Goal: Information Seeking & Learning: Learn about a topic

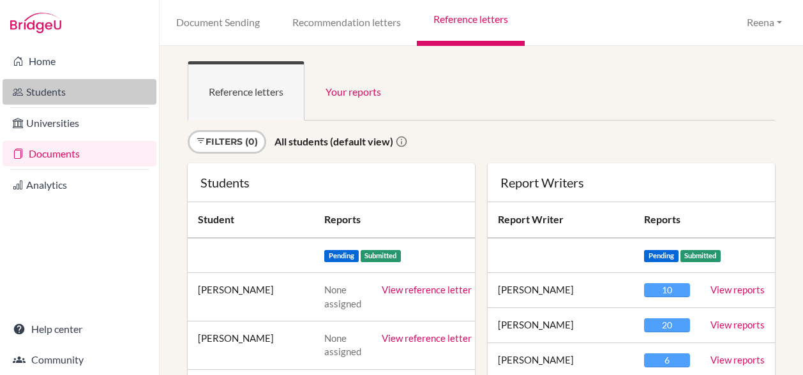
click at [63, 94] on link "Students" at bounding box center [80, 92] width 154 height 26
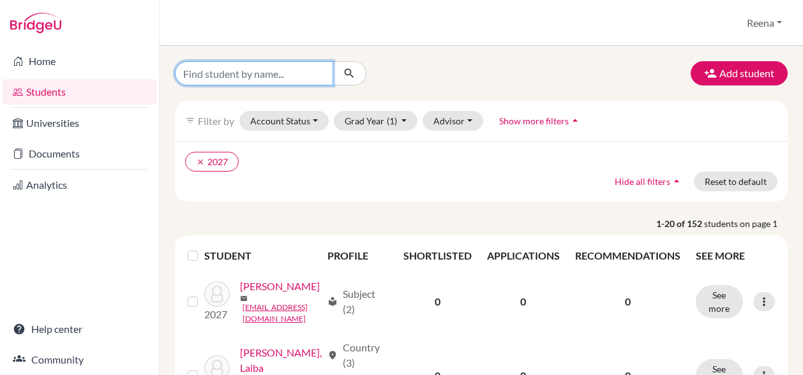
click at [194, 71] on input "Find student by name..." at bounding box center [254, 73] width 158 height 24
type input "Ashriti"
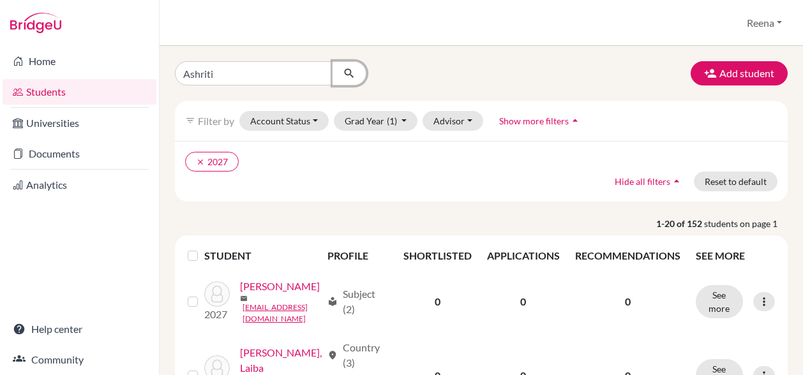
click at [352, 71] on icon "submit" at bounding box center [349, 73] width 13 height 13
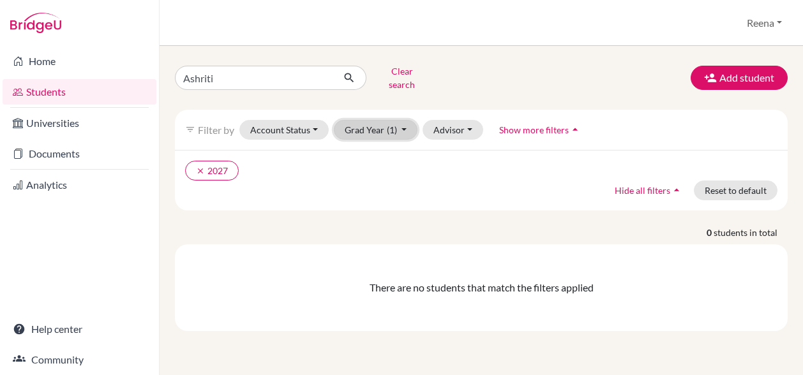
click at [397, 122] on button "Grad Year (1)" at bounding box center [376, 130] width 84 height 20
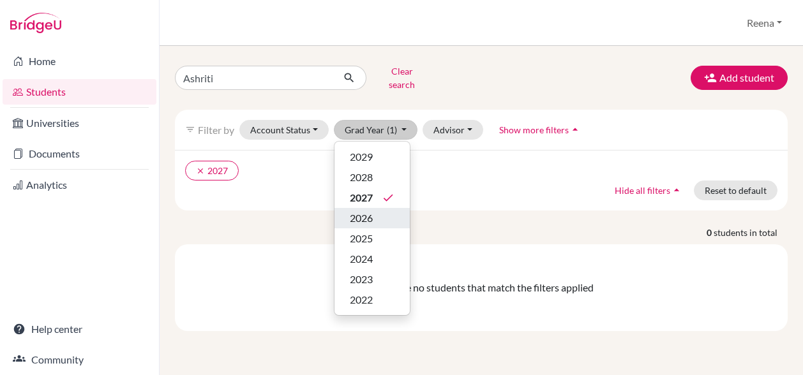
click at [363, 211] on span "2026" at bounding box center [361, 218] width 23 height 15
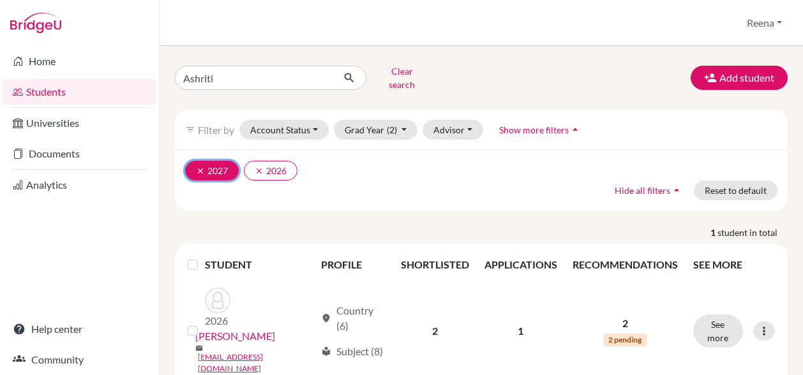
click at [198, 167] on icon "clear" at bounding box center [200, 171] width 9 height 9
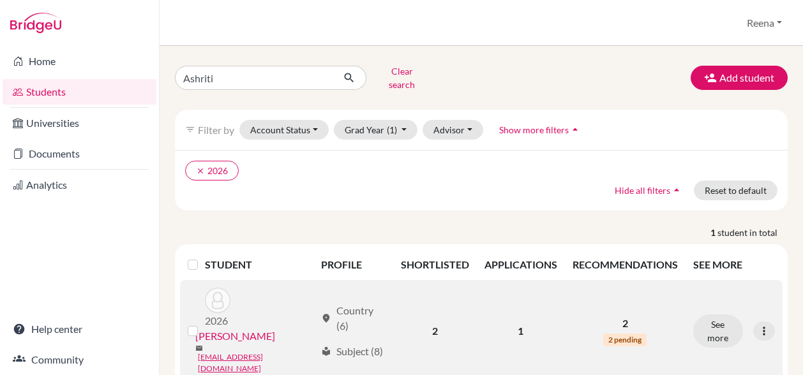
scroll to position [17, 0]
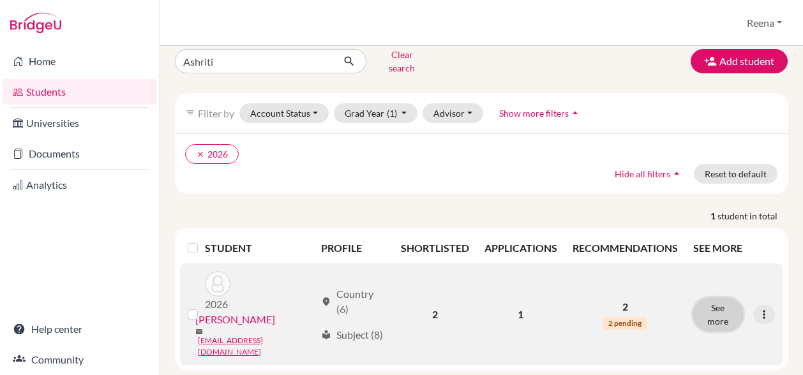
click at [725, 298] on button "See more" at bounding box center [718, 314] width 50 height 33
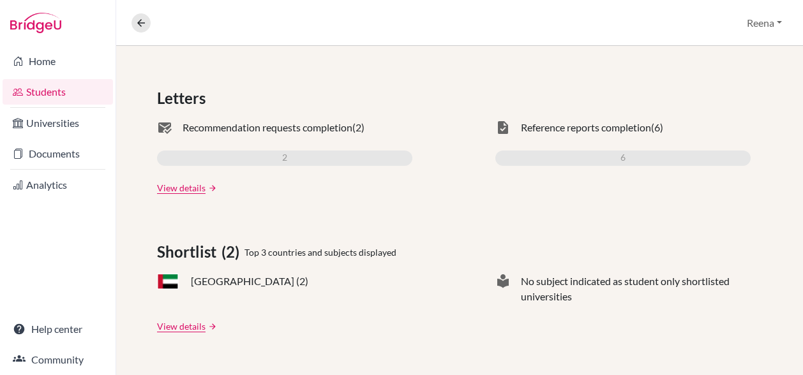
scroll to position [370, 0]
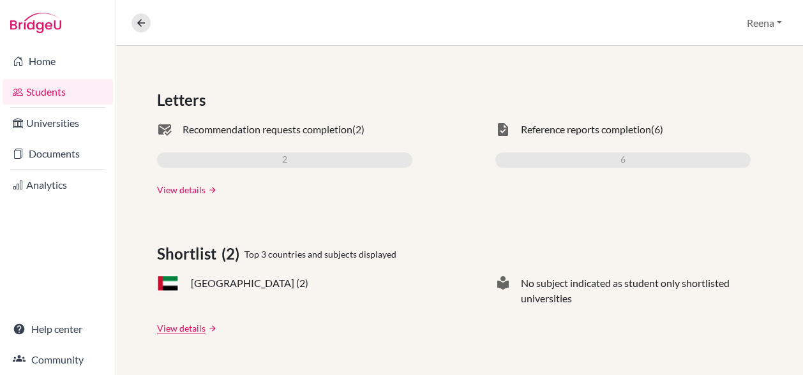
click at [183, 186] on link "View details" at bounding box center [181, 189] width 49 height 13
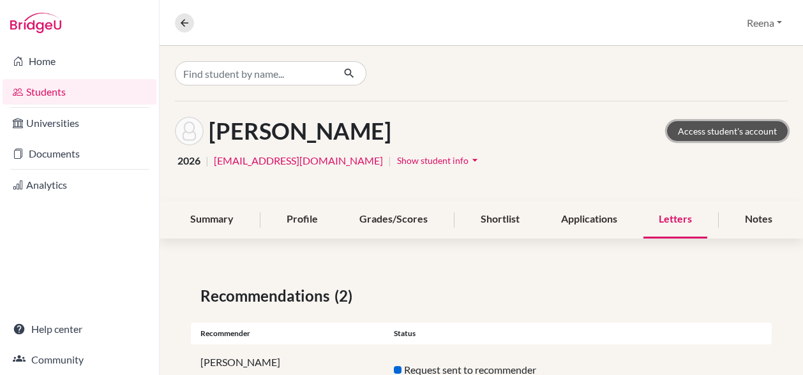
click at [717, 128] on link "Access student's account" at bounding box center [727, 131] width 121 height 20
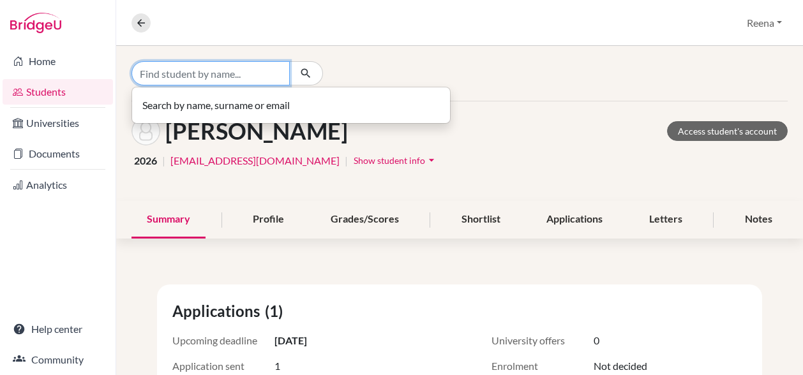
click at [207, 74] on input "Find student by name..." at bounding box center [211, 73] width 158 height 24
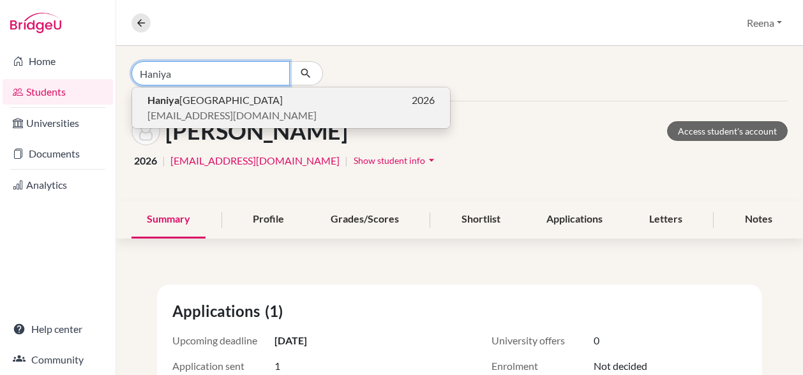
type input "Haniya"
click at [234, 110] on span "diab240353@diabstudents.com" at bounding box center [231, 115] width 169 height 15
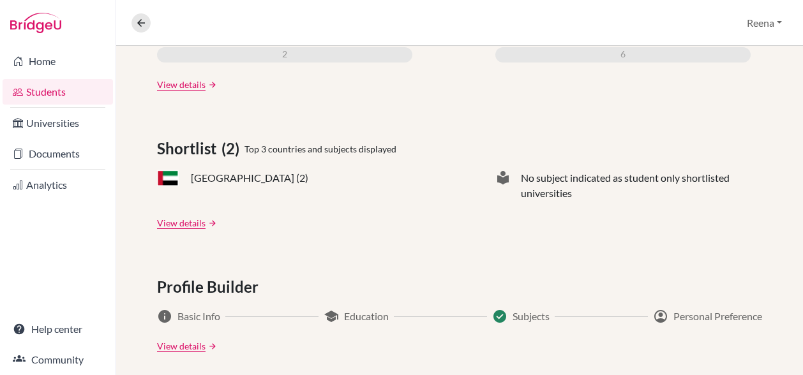
scroll to position [560, 0]
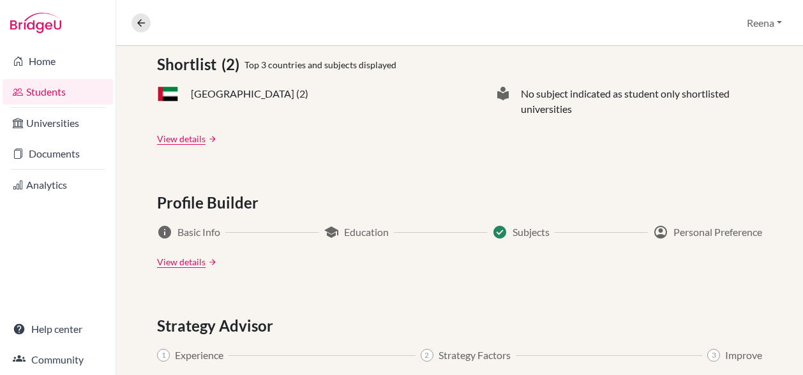
click at [389, 310] on div "Applications (3) Upcoming deadline 01 Nov 2025 University offers 0 Application …" at bounding box center [459, 128] width 687 height 869
click at [177, 261] on link "View details" at bounding box center [181, 261] width 49 height 13
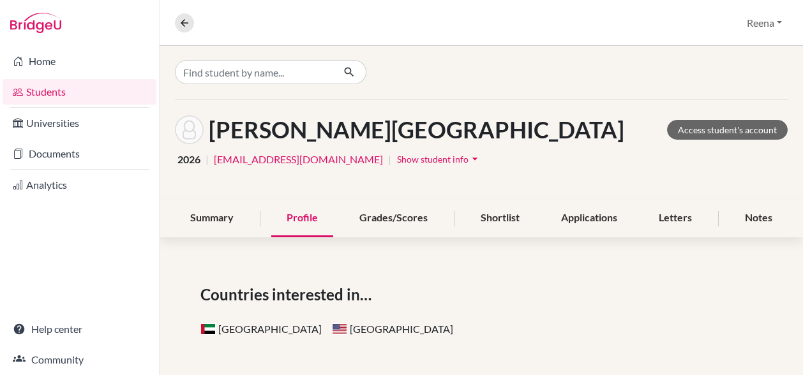
scroll to position [1, 0]
click at [674, 214] on div "Letters" at bounding box center [676, 219] width 64 height 38
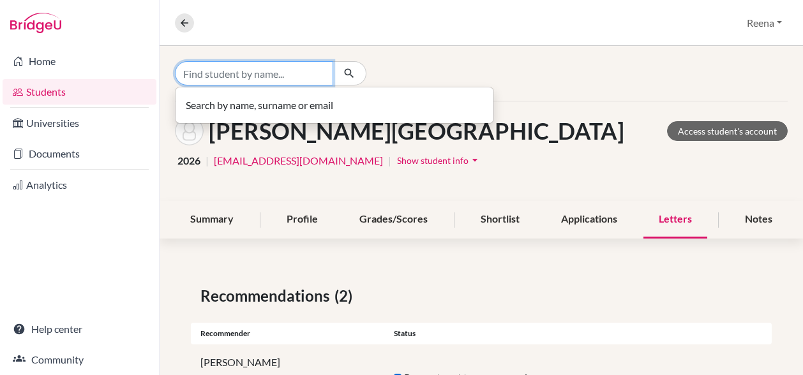
click at [211, 73] on input "Find student by name..." at bounding box center [254, 73] width 158 height 24
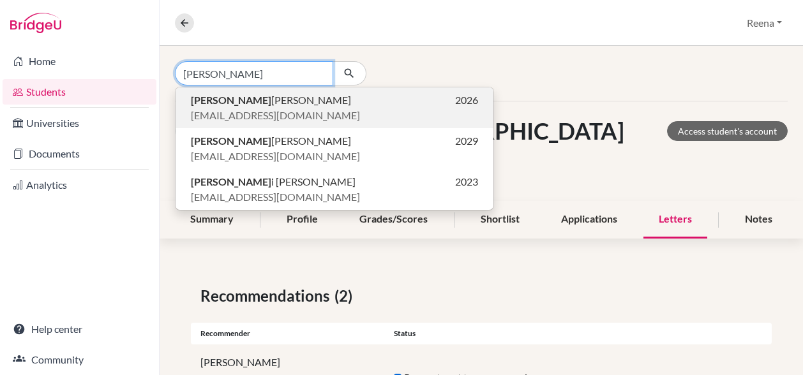
type input "Aarush"
click at [249, 114] on span "diab180252@diabstudents.com" at bounding box center [275, 115] width 169 height 15
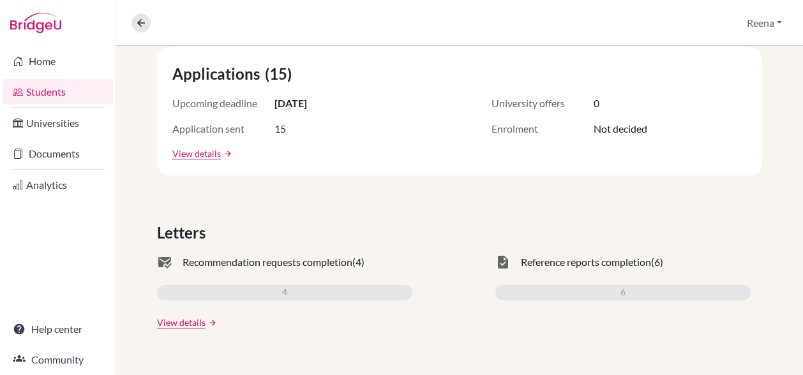
scroll to position [292, 0]
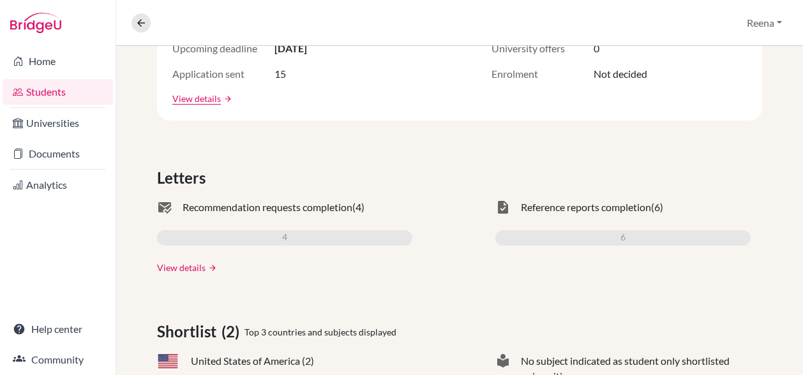
click at [174, 264] on link "View details" at bounding box center [181, 267] width 49 height 13
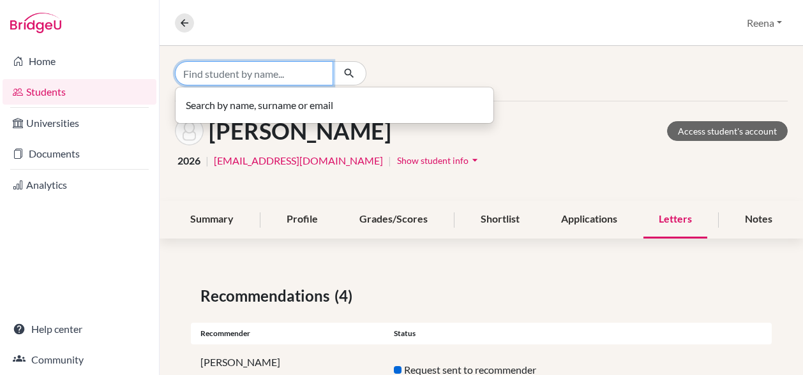
click at [243, 70] on input "Find student by name..." at bounding box center [254, 73] width 158 height 24
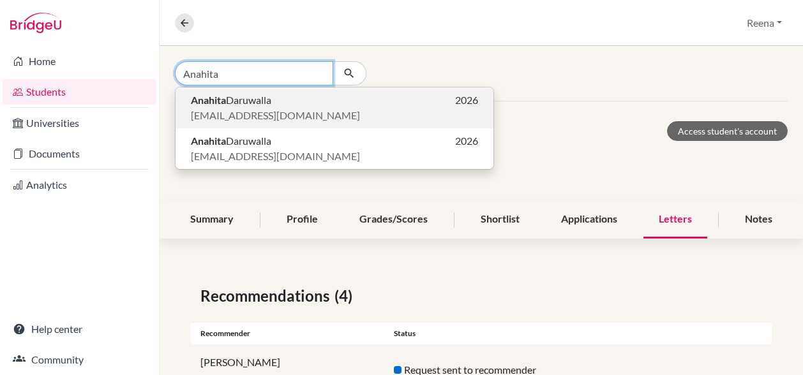
type input "Anahita"
click at [249, 98] on span "Anahita Daruwalla" at bounding box center [231, 100] width 80 height 15
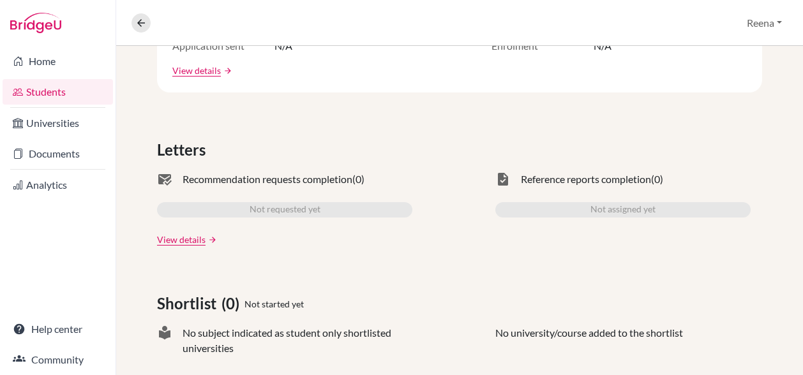
scroll to position [321, 0]
click at [174, 239] on link "View details" at bounding box center [181, 238] width 49 height 13
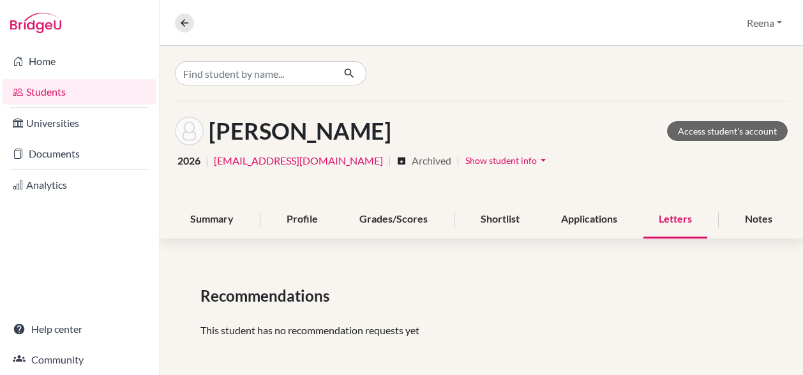
scroll to position [3, 0]
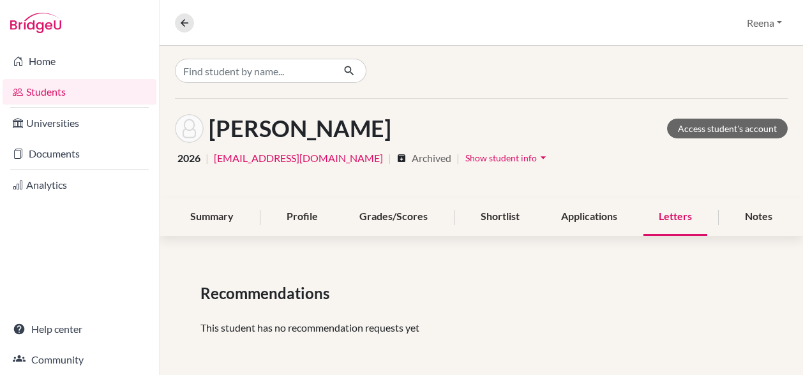
click at [530, 297] on div "Recommendations" at bounding box center [481, 293] width 562 height 23
click at [697, 131] on link "Access student's account" at bounding box center [727, 129] width 121 height 20
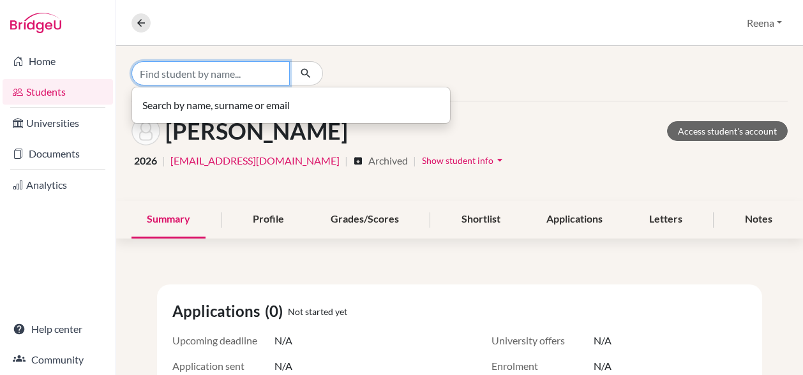
click at [156, 71] on input "Find student by name..." at bounding box center [211, 73] width 158 height 24
click at [156, 71] on input "Antar" at bounding box center [211, 73] width 158 height 24
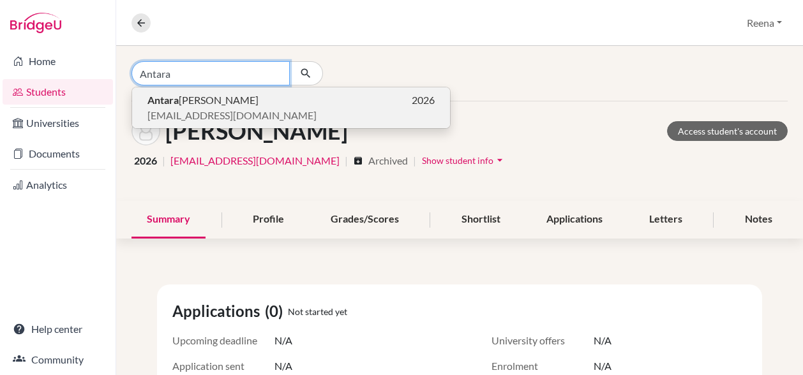
type input "Antara"
click at [190, 103] on span "[PERSON_NAME]" at bounding box center [202, 100] width 111 height 15
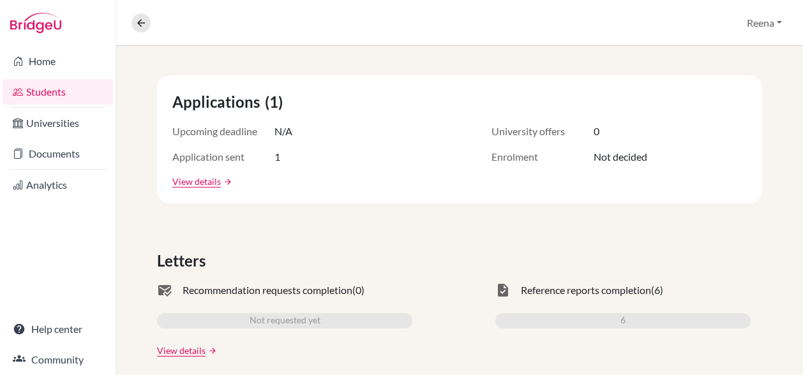
scroll to position [214, 0]
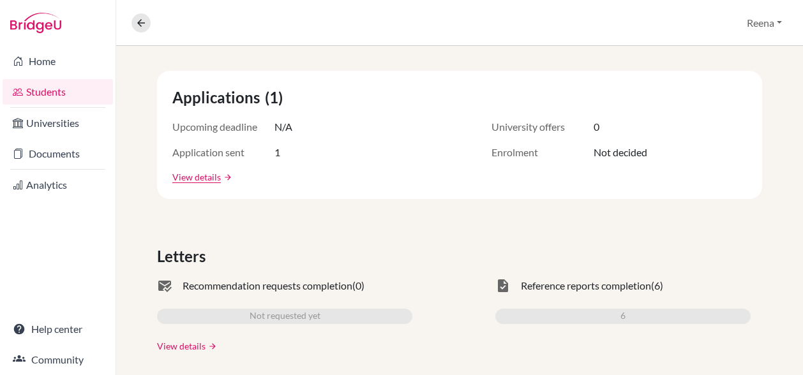
click at [172, 347] on link "View details" at bounding box center [181, 346] width 49 height 13
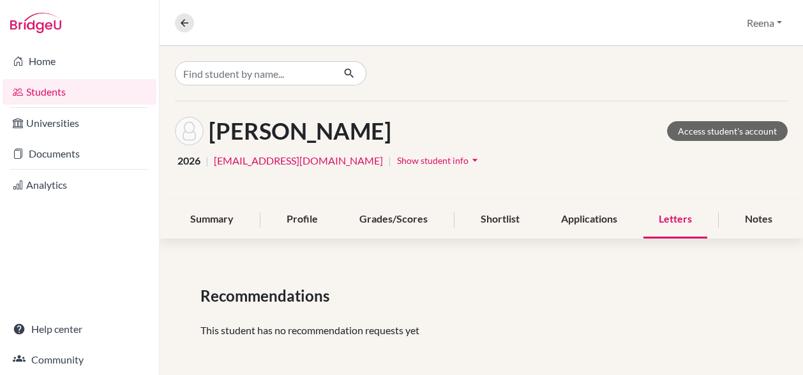
scroll to position [3, 0]
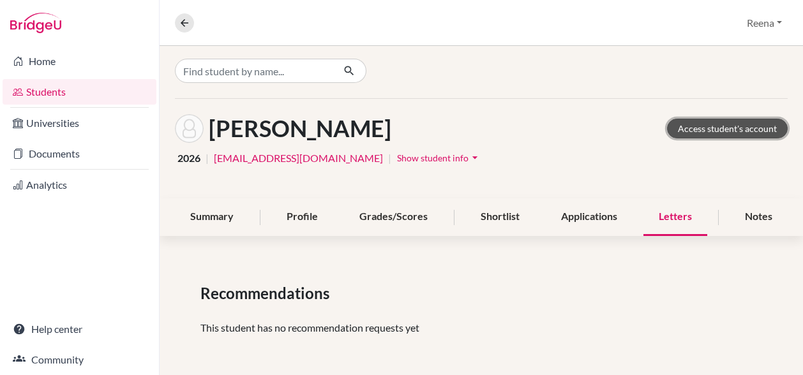
click at [696, 126] on link "Access student's account" at bounding box center [727, 129] width 121 height 20
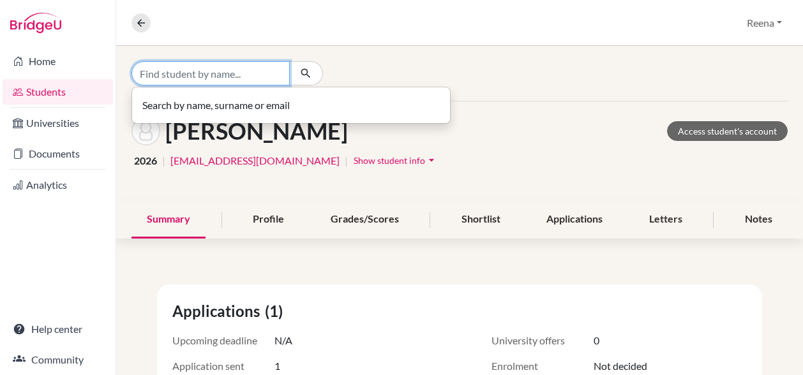
click at [162, 78] on input "Find student by name..." at bounding box center [211, 73] width 158 height 24
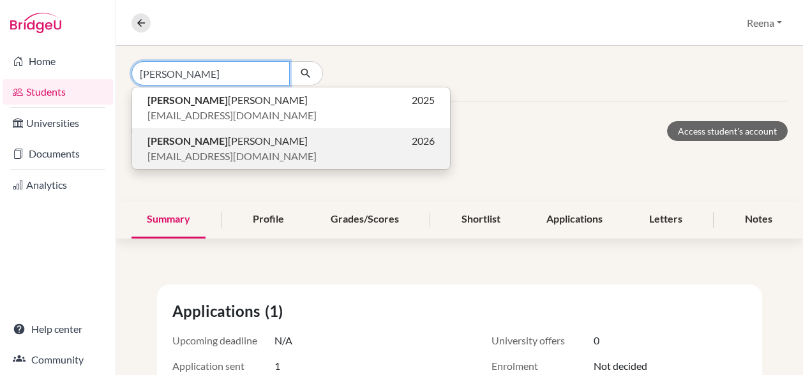
type input "[PERSON_NAME]"
click at [191, 142] on span "[PERSON_NAME]" at bounding box center [227, 140] width 160 height 15
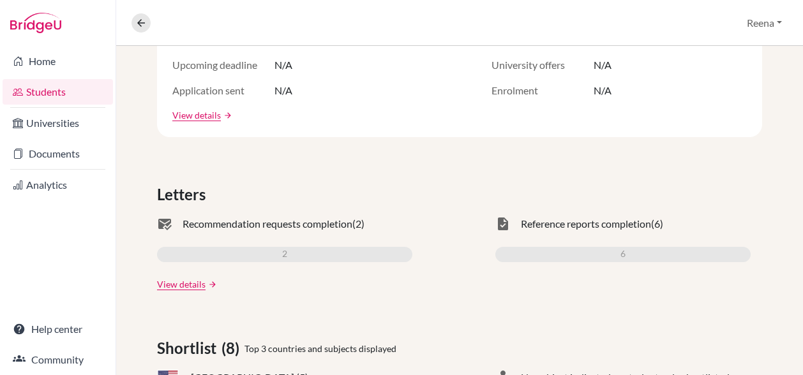
scroll to position [277, 0]
click at [176, 283] on link "View details" at bounding box center [181, 282] width 49 height 13
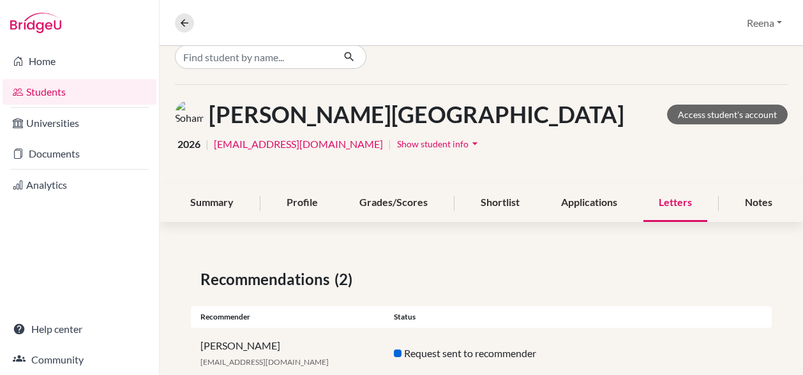
scroll to position [15, 0]
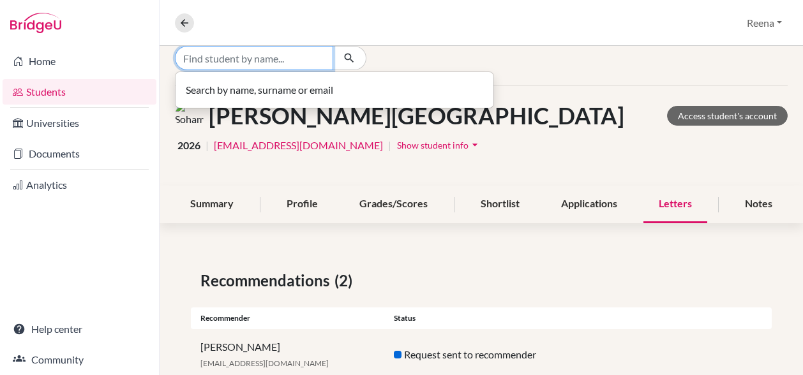
click at [265, 61] on input "Find student by name..." at bounding box center [254, 58] width 158 height 24
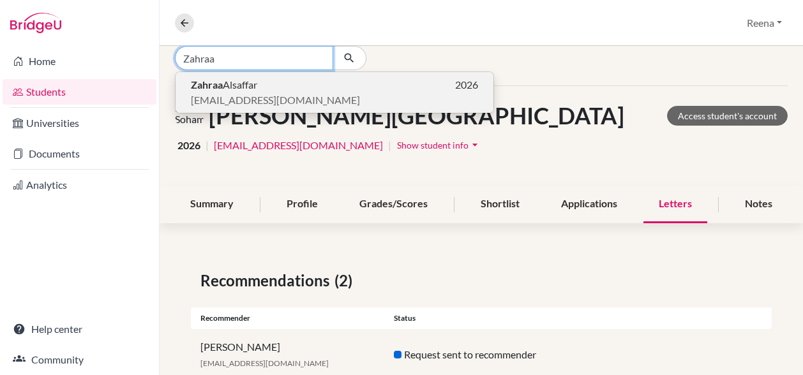
type input "Zahraa"
click at [280, 99] on span "[EMAIL_ADDRESS][DOMAIN_NAME]" at bounding box center [275, 100] width 169 height 15
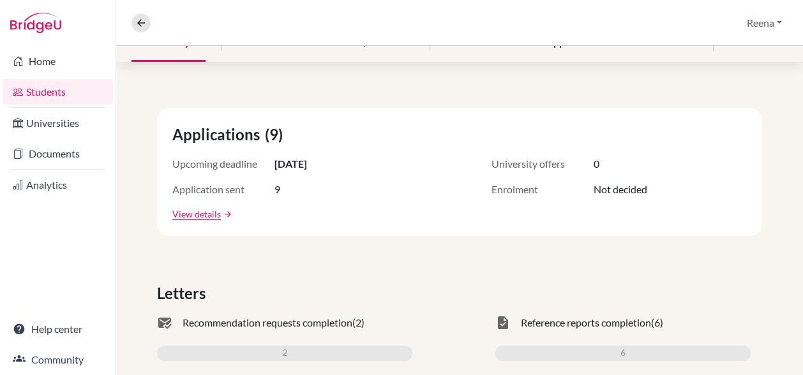
scroll to position [230, 0]
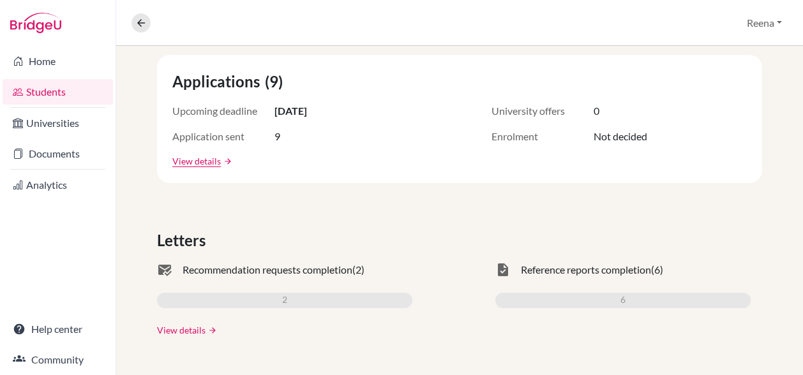
click at [177, 329] on link "View details" at bounding box center [181, 330] width 49 height 13
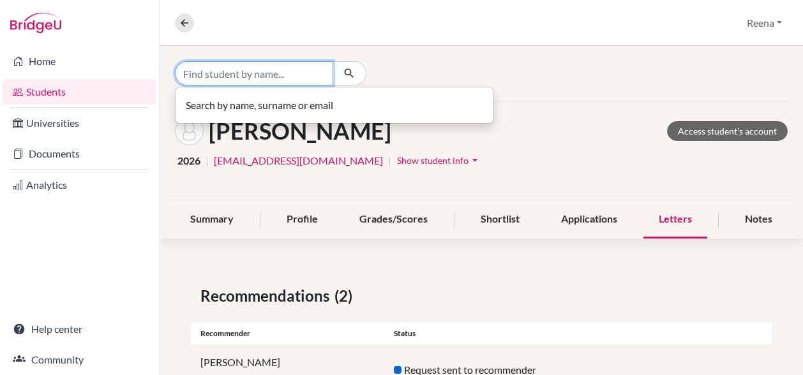
click at [237, 69] on input "Find student by name..." at bounding box center [254, 73] width 158 height 24
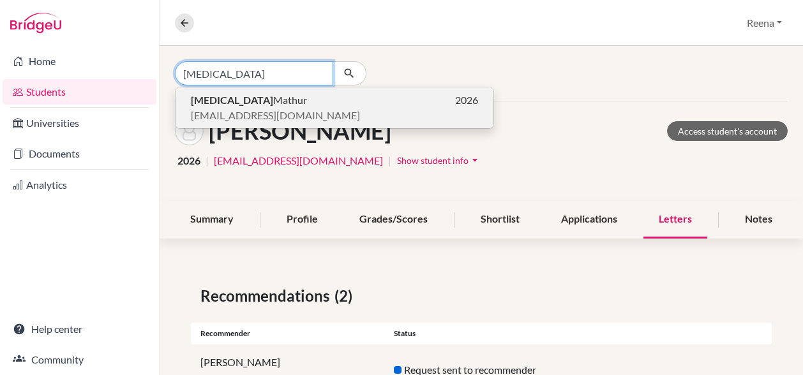
type input "[MEDICAL_DATA]"
click at [238, 107] on span "[MEDICAL_DATA][PERSON_NAME]" at bounding box center [249, 100] width 116 height 15
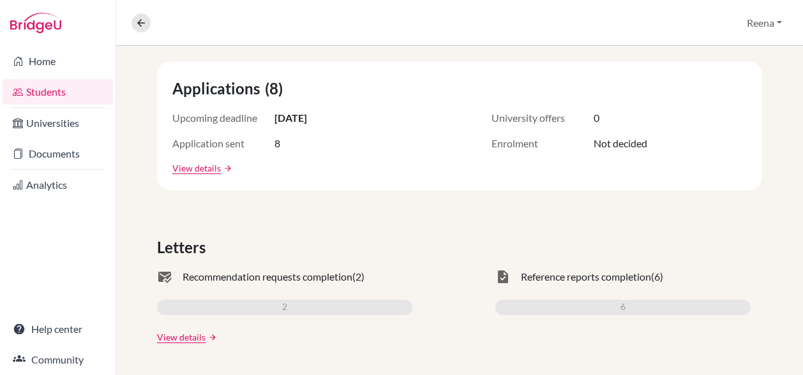
scroll to position [223, 0]
click at [166, 336] on link "View details" at bounding box center [181, 336] width 49 height 13
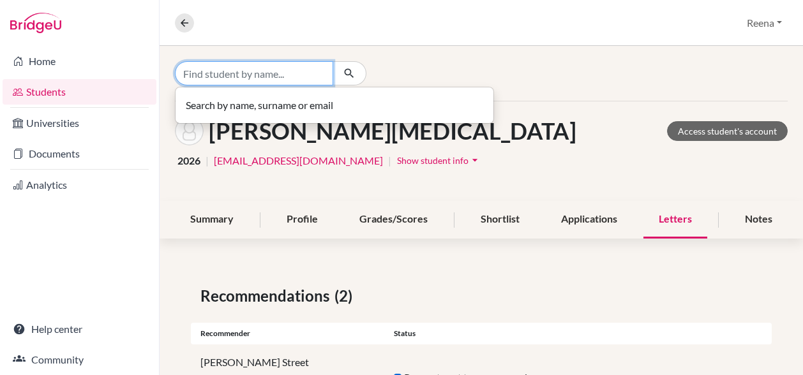
click at [254, 72] on input "Find student by name..." at bounding box center [254, 73] width 158 height 24
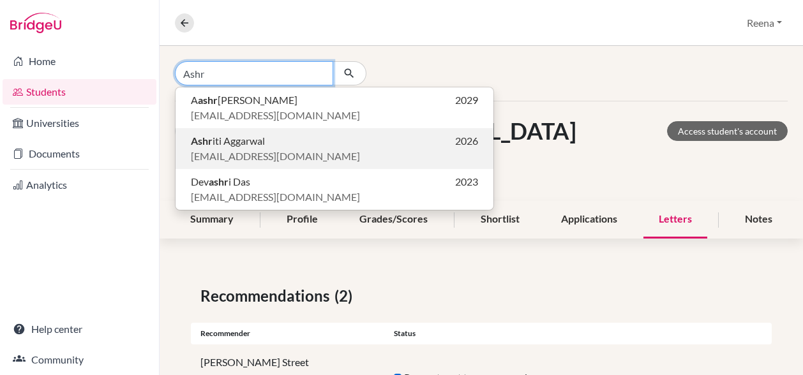
type input "Ashr"
click at [222, 149] on span "[EMAIL_ADDRESS][DOMAIN_NAME]" at bounding box center [275, 156] width 169 height 15
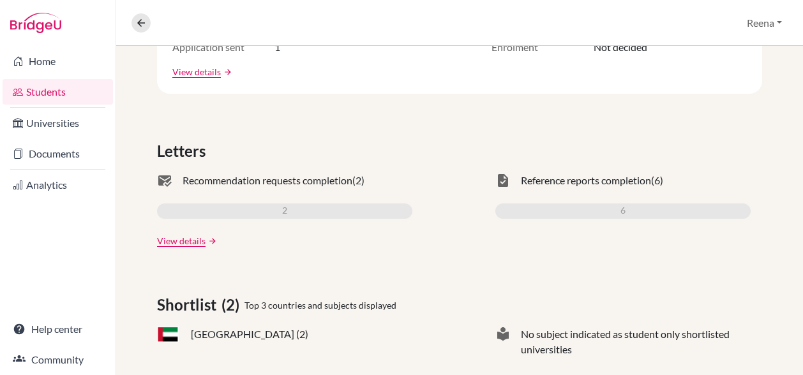
scroll to position [320, 0]
click at [184, 241] on link "View details" at bounding box center [181, 240] width 49 height 13
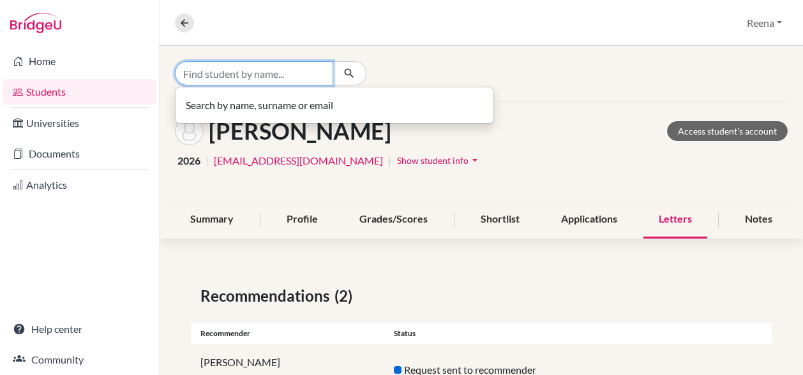
click at [264, 75] on input "Find student by name..." at bounding box center [254, 73] width 158 height 24
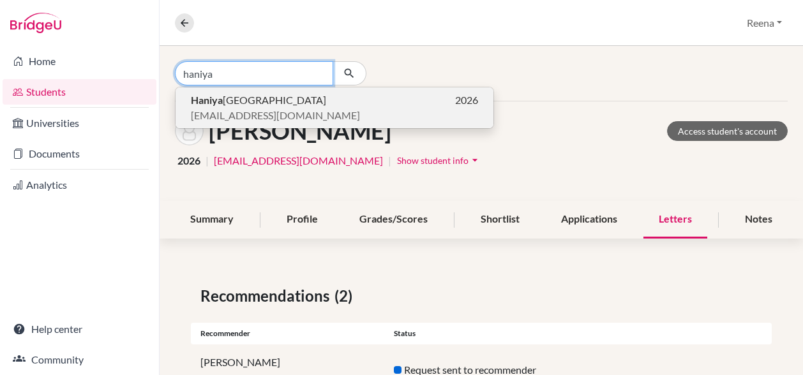
type input "haniya"
click at [297, 103] on p "[PERSON_NAME][GEOGRAPHIC_DATA] 2026" at bounding box center [334, 100] width 287 height 15
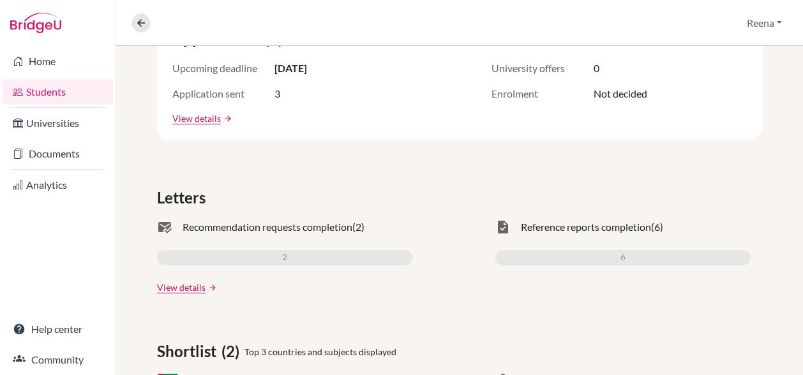
scroll to position [275, 0]
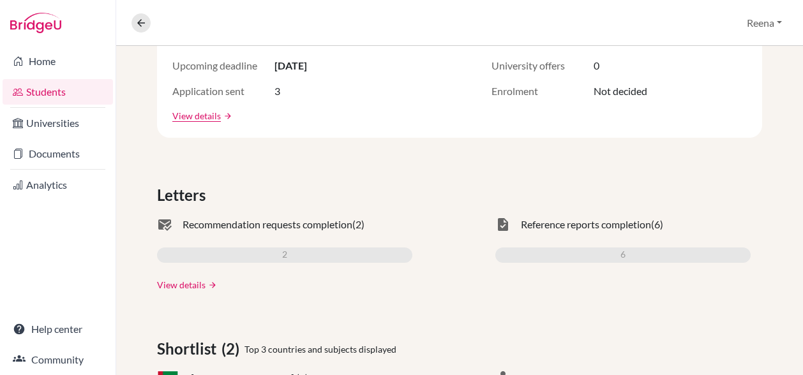
click at [175, 288] on link "View details" at bounding box center [181, 284] width 49 height 13
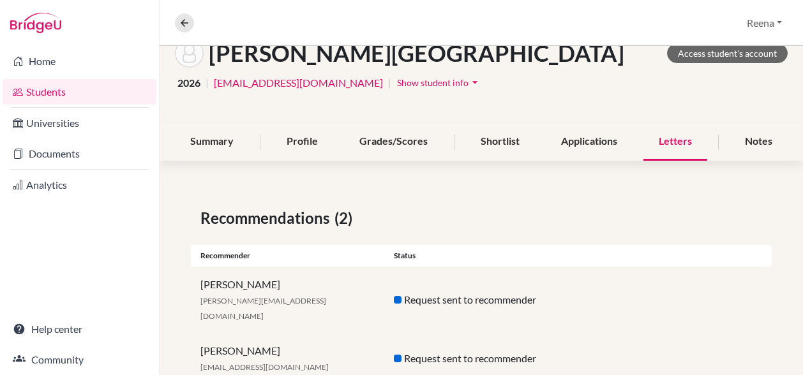
scroll to position [101, 0]
